Goal: Task Accomplishment & Management: Complete application form

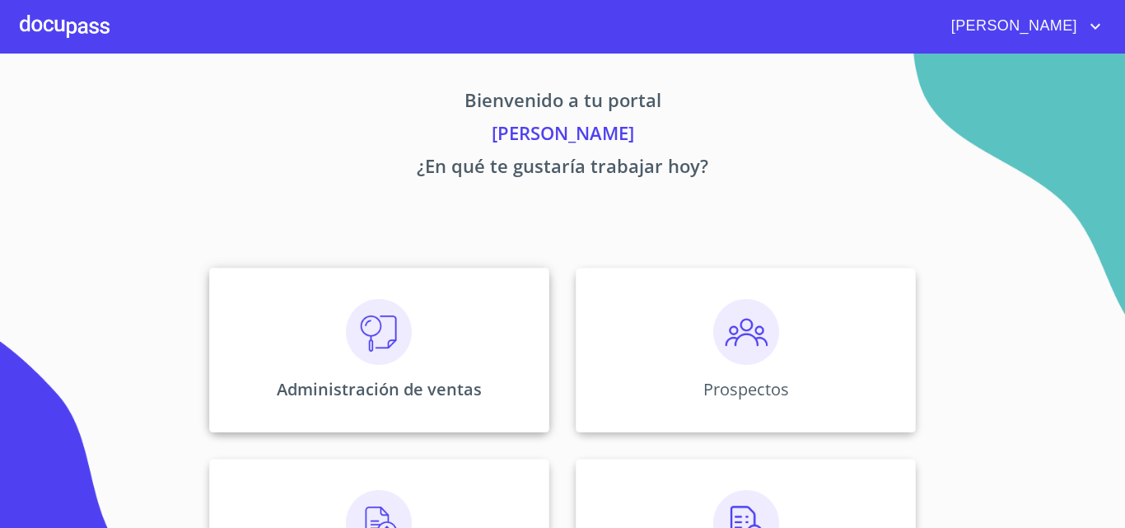
click at [346, 348] on img at bounding box center [379, 332] width 66 height 66
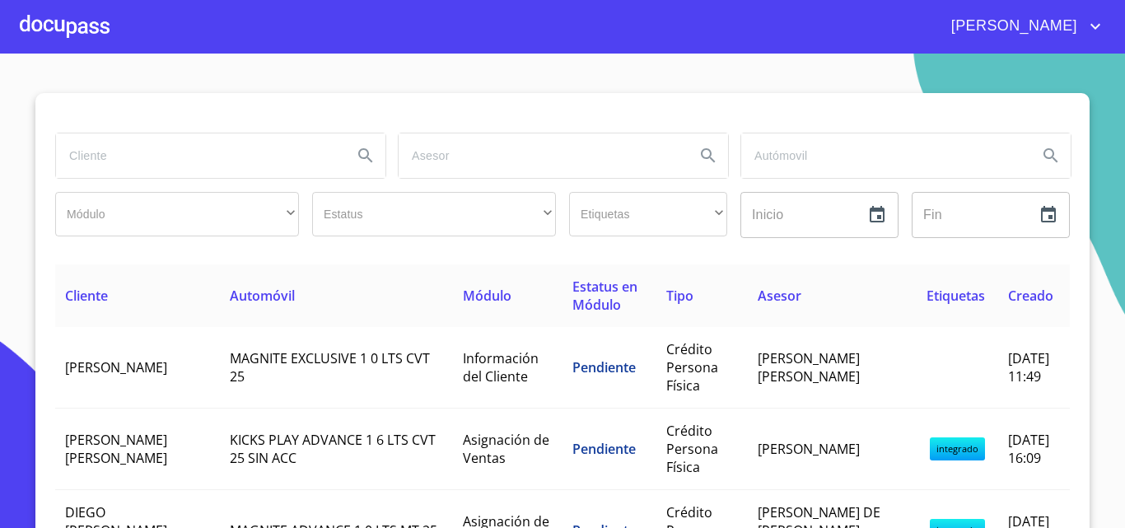
click at [175, 157] on input "search" at bounding box center [197, 155] width 283 height 44
type input "[PERSON_NAME]"
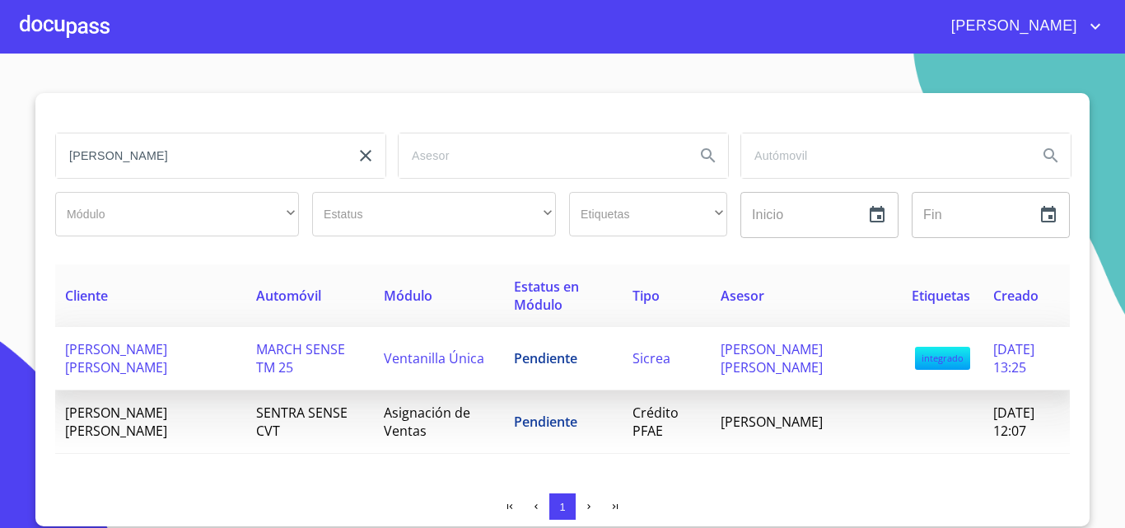
click at [171, 358] on td "[PERSON_NAME] [PERSON_NAME]" at bounding box center [150, 358] width 191 height 63
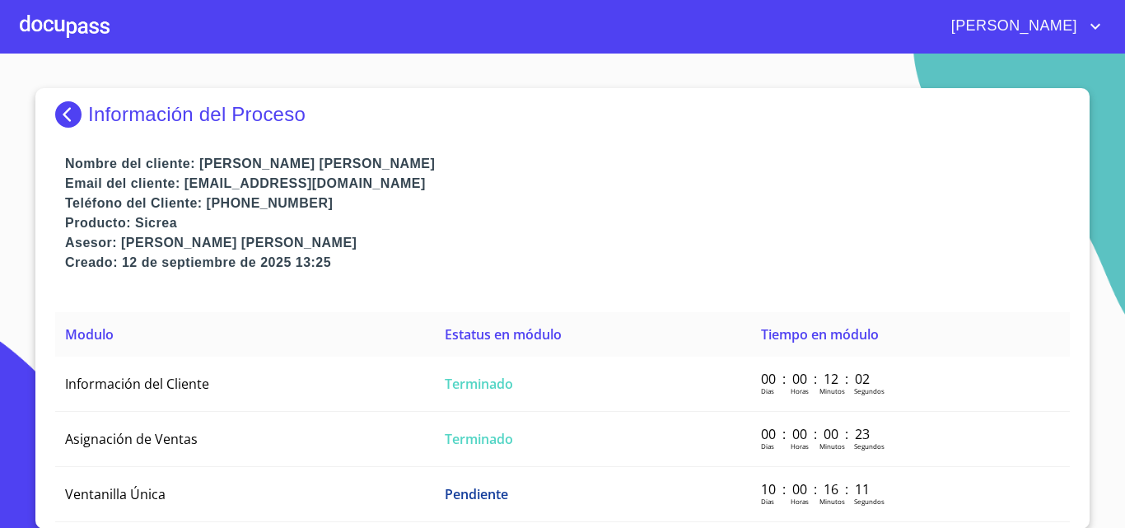
scroll to position [6, 0]
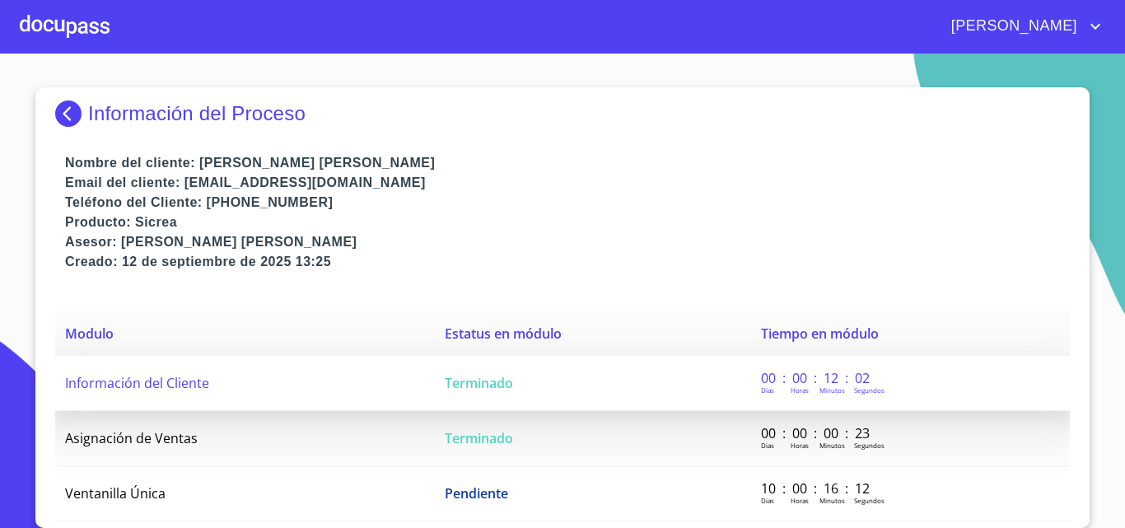
click at [170, 379] on span "Información del Cliente" at bounding box center [137, 383] width 144 height 18
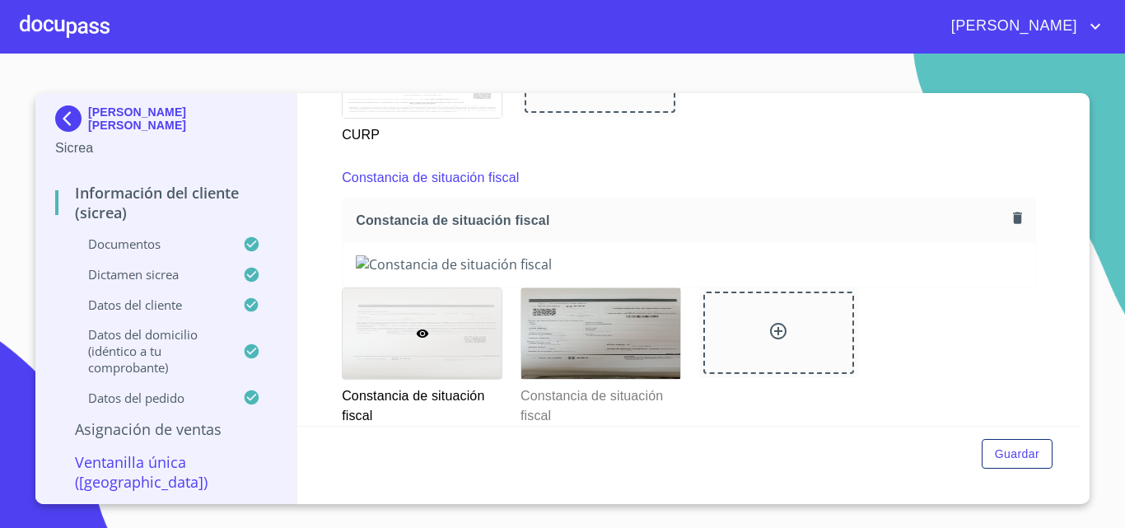
scroll to position [2636, 0]
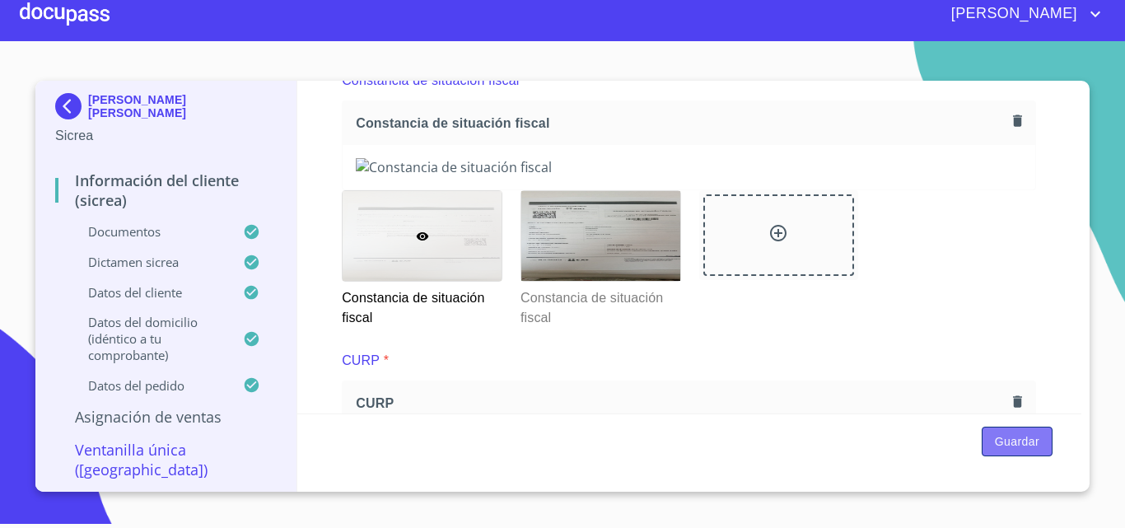
click at [1006, 430] on button "Guardar" at bounding box center [1017, 442] width 71 height 30
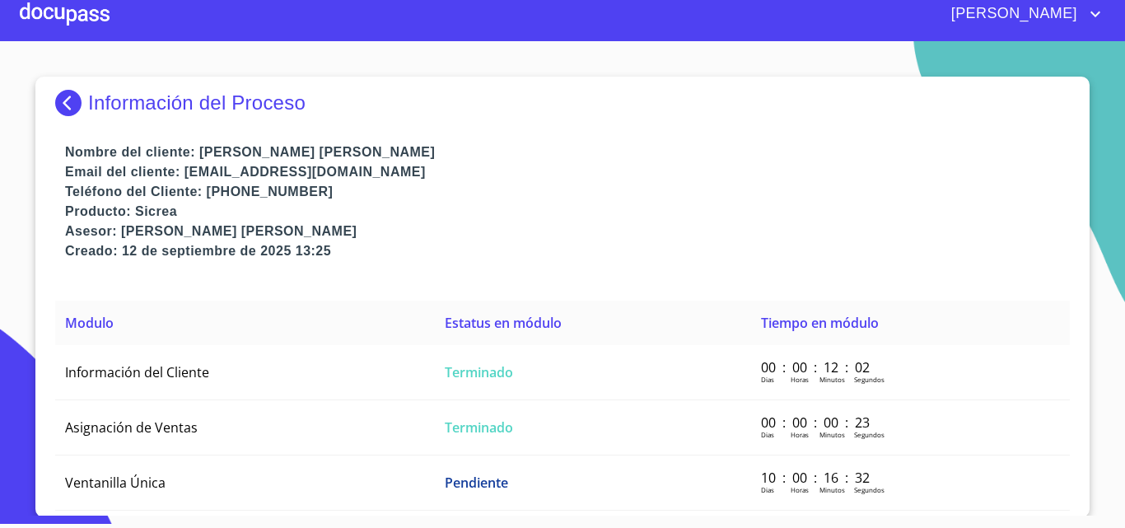
scroll to position [6, 0]
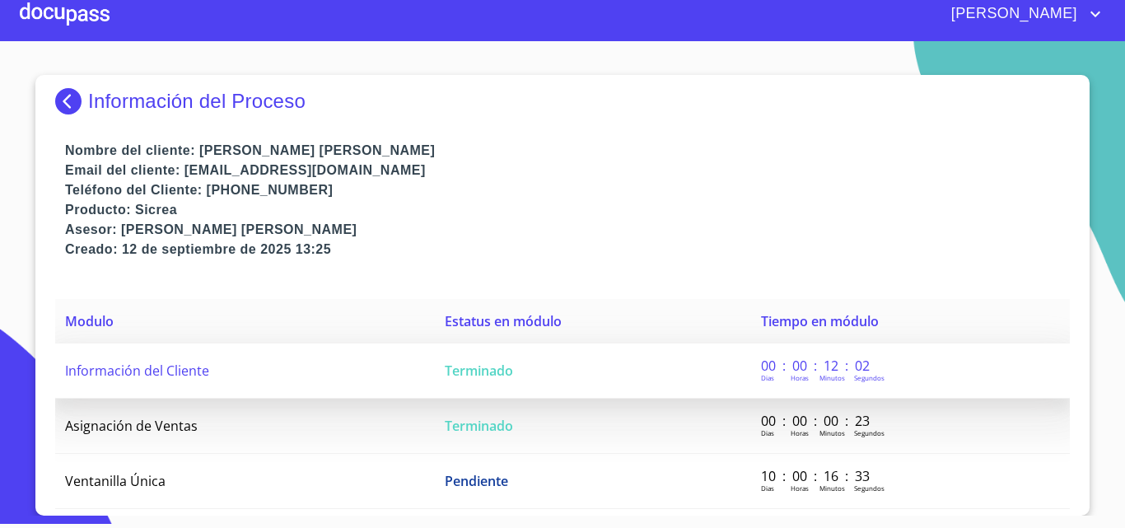
click at [175, 374] on span "Información del Cliente" at bounding box center [137, 371] width 144 height 18
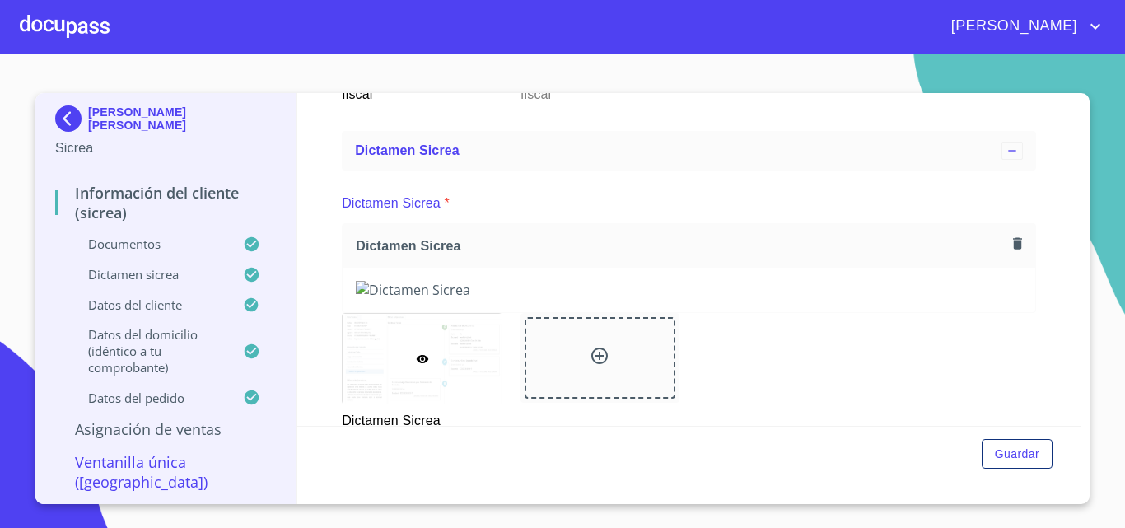
scroll to position [2878, 0]
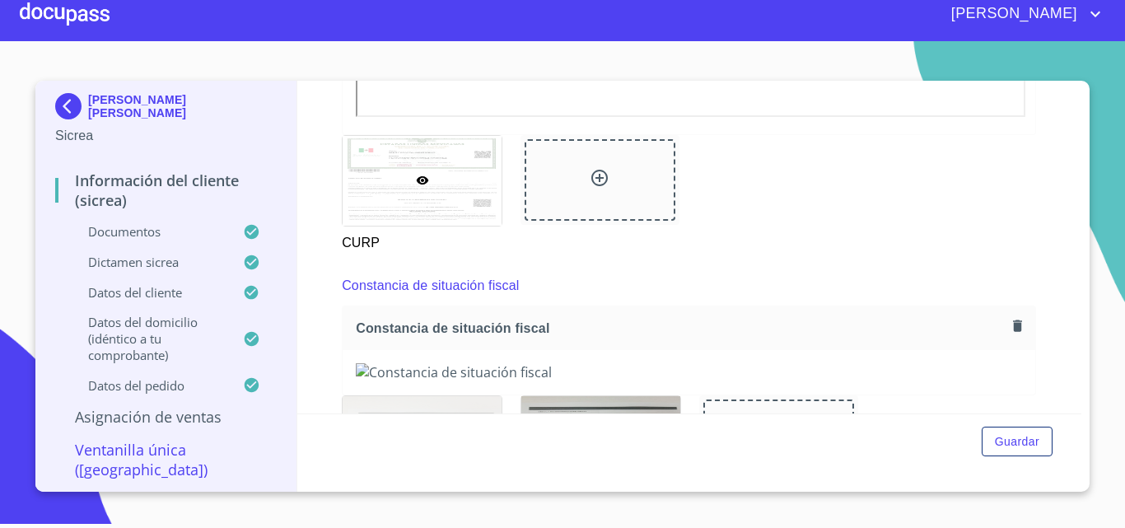
scroll to position [2502, 0]
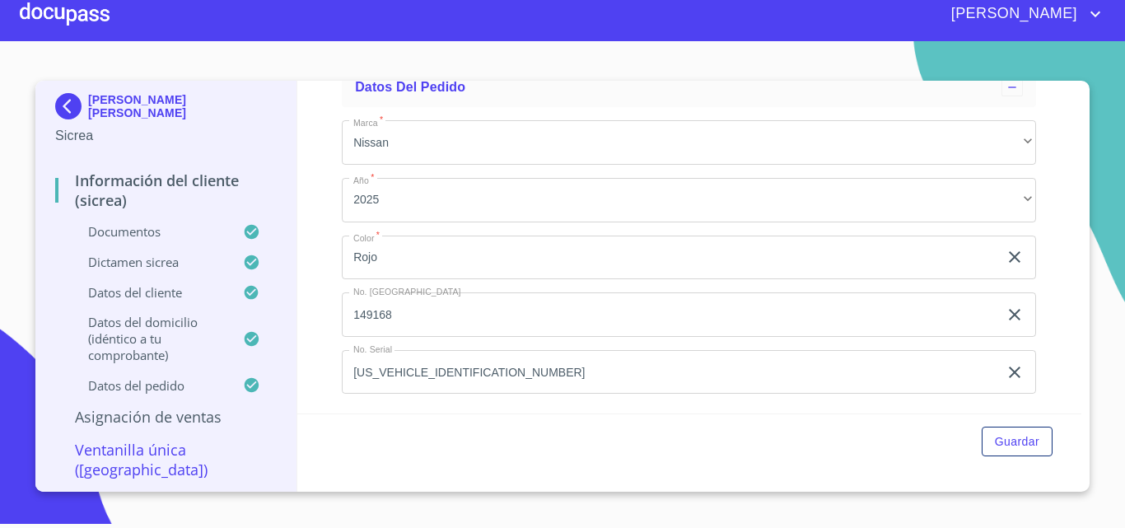
scroll to position [4974, 0]
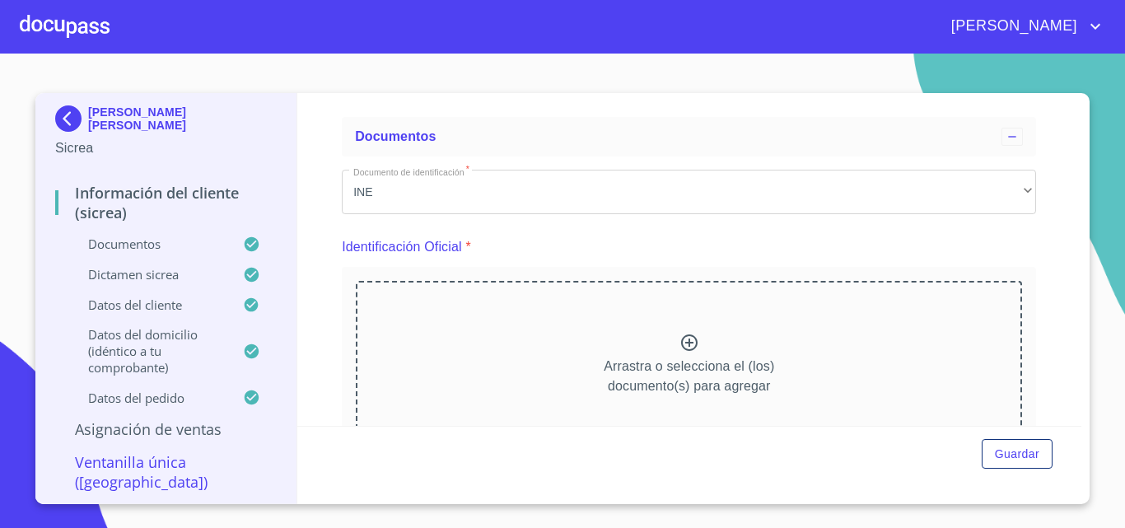
scroll to position [165, 0]
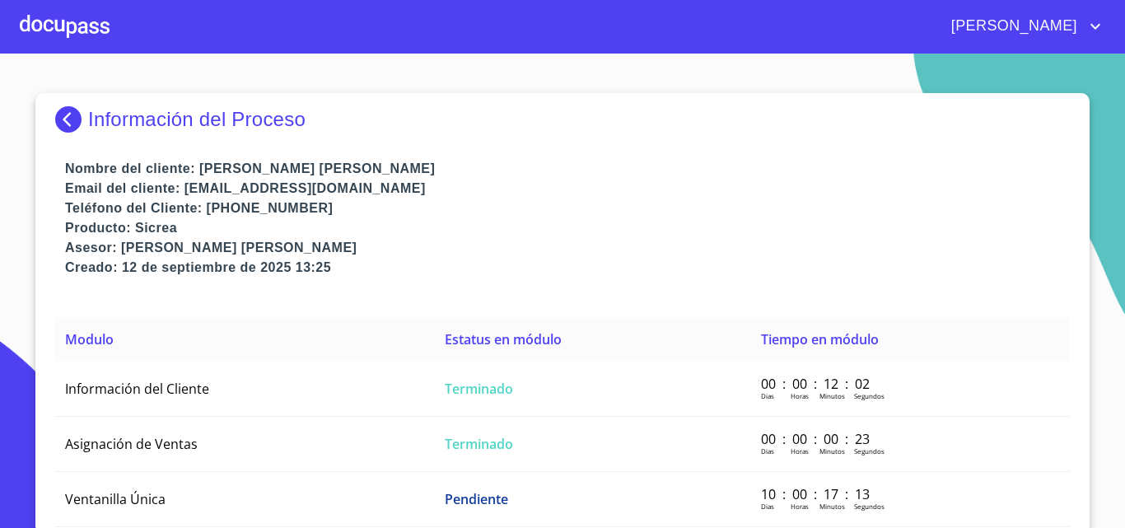
scroll to position [6, 0]
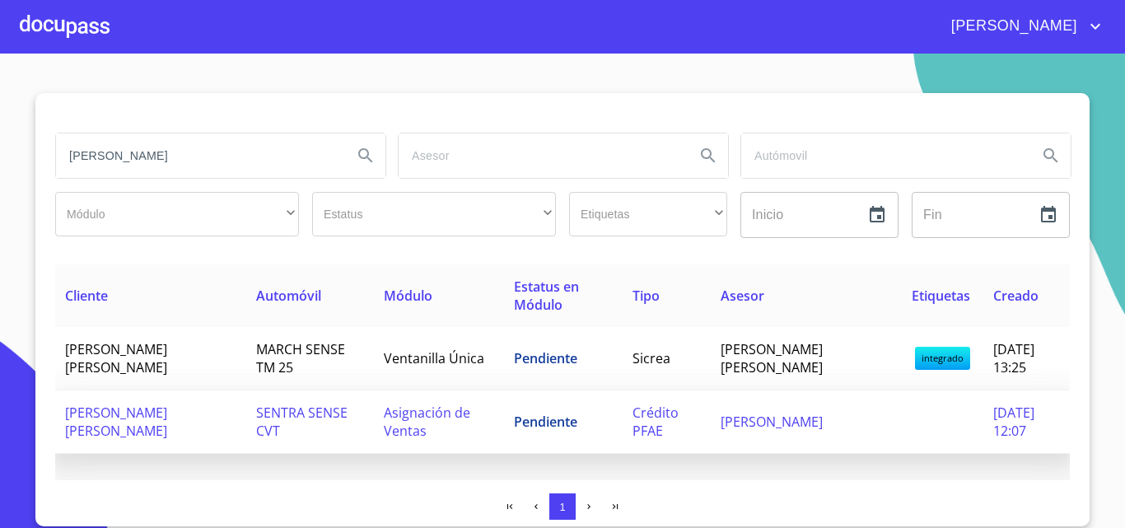
click at [137, 405] on span "[PERSON_NAME] [PERSON_NAME]" at bounding box center [116, 422] width 102 height 36
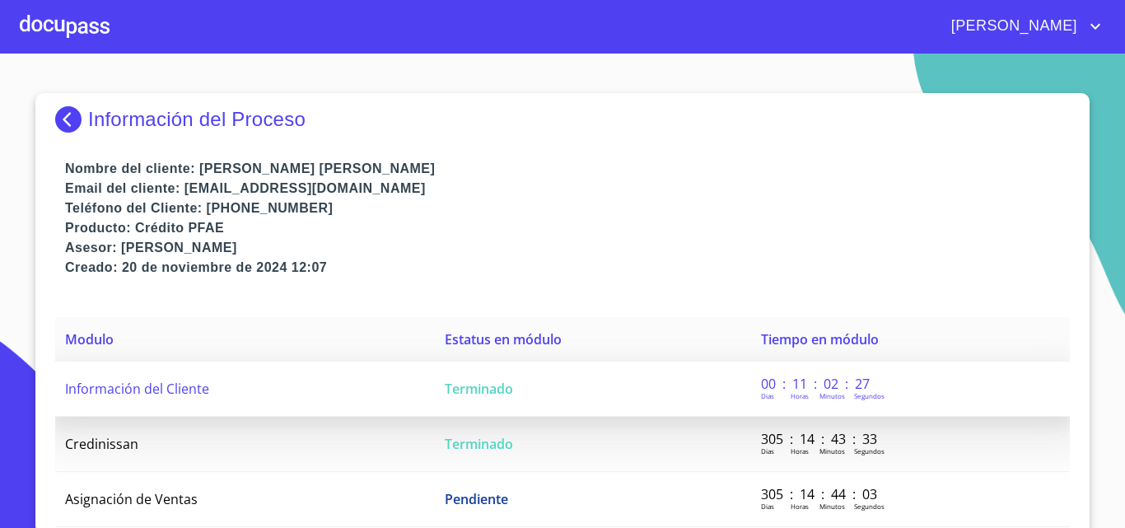
click at [154, 377] on td "Información del Cliente" at bounding box center [245, 389] width 380 height 55
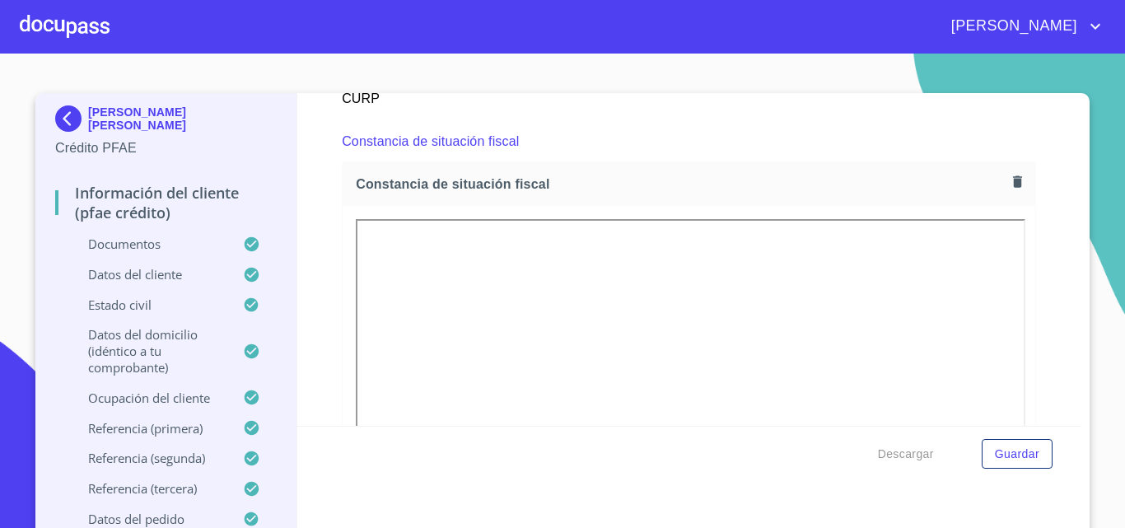
scroll to position [4366, 0]
